Goal: Navigation & Orientation: Find specific page/section

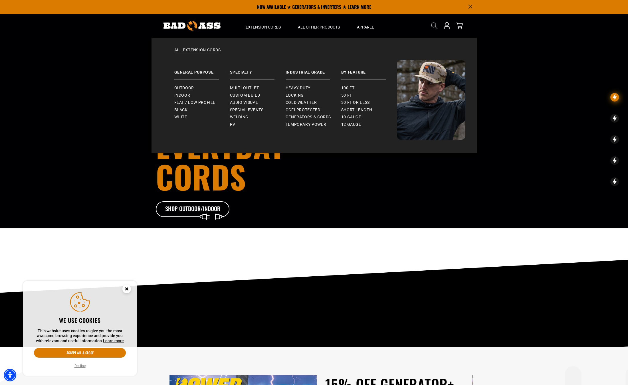
click at [216, 47] on div "All Extension Cords General Purpose Outdoor Indoor" at bounding box center [313, 95] width 325 height 115
click at [214, 51] on link "All Extension Cords" at bounding box center [314, 53] width 302 height 13
